Goal: Find specific page/section: Find specific page/section

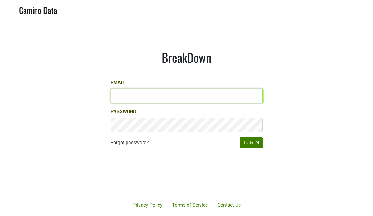
click at [147, 100] on input "Email" at bounding box center [186, 96] width 152 height 14
type input "[EMAIL_ADDRESS][DOMAIN_NAME]"
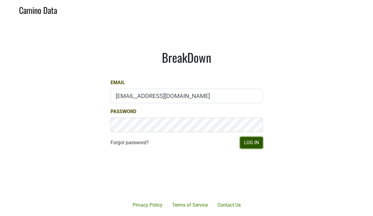
click at [246, 145] on button "Log In" at bounding box center [251, 142] width 23 height 11
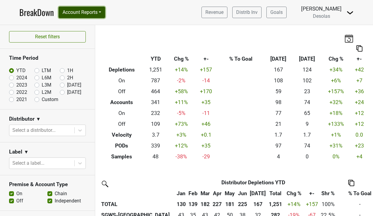
click at [86, 11] on button "Account Reports" at bounding box center [82, 12] width 46 height 11
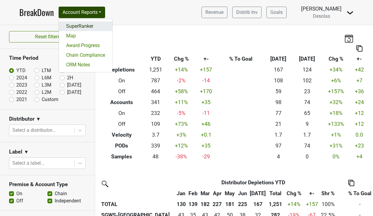
click at [89, 28] on link "SuperRanker" at bounding box center [85, 26] width 53 height 10
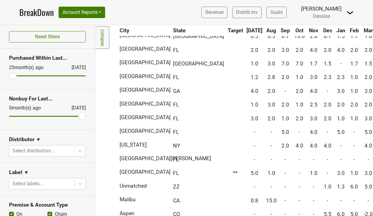
scroll to position [339, 138]
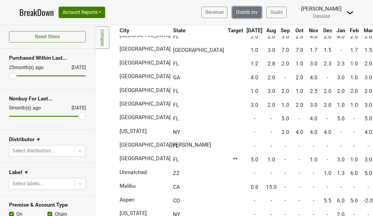
click at [253, 14] on link "Distrib Inv" at bounding box center [246, 12] width 29 height 11
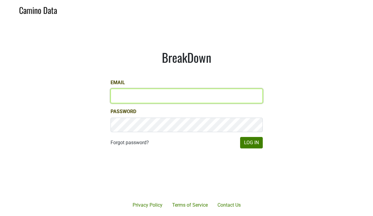
click at [164, 100] on input "Email" at bounding box center [186, 96] width 152 height 14
type input "sjh@desolasmezcal.com"
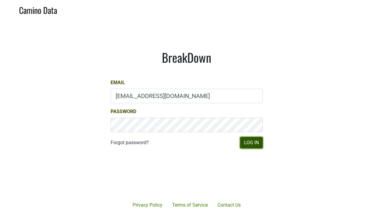
click at [250, 144] on button "Log In" at bounding box center [251, 142] width 23 height 11
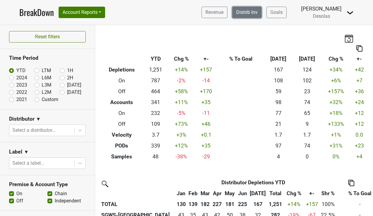
click at [252, 16] on link "Distrib Inv" at bounding box center [246, 12] width 29 height 11
